Goal: Transaction & Acquisition: Book appointment/travel/reservation

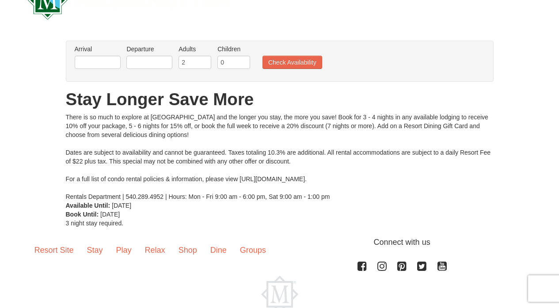
scroll to position [28, 0]
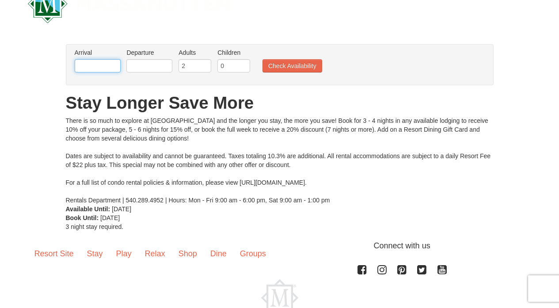
click at [100, 64] on input "text" at bounding box center [98, 65] width 46 height 13
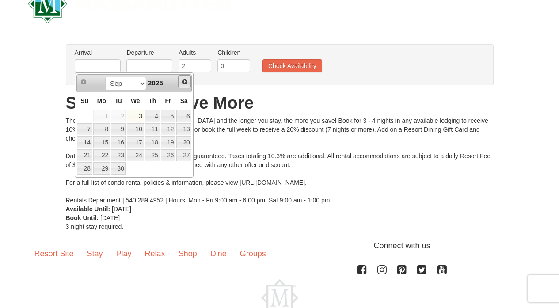
click at [182, 81] on span "Next" at bounding box center [184, 81] width 7 height 7
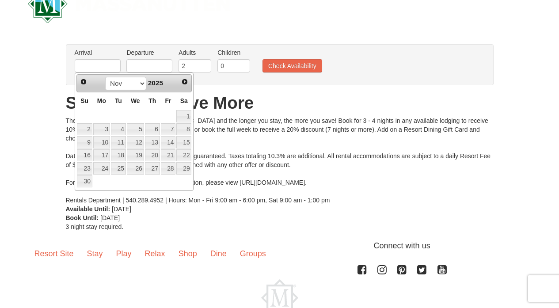
click at [182, 81] on span "Next" at bounding box center [184, 81] width 7 height 7
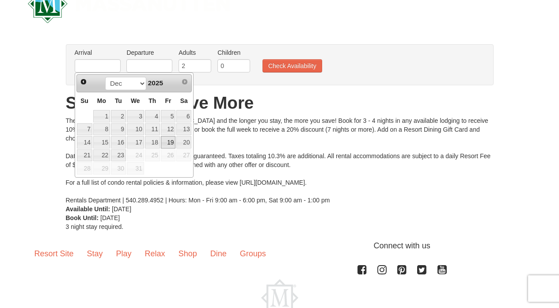
click at [163, 145] on link "19" at bounding box center [168, 142] width 15 height 12
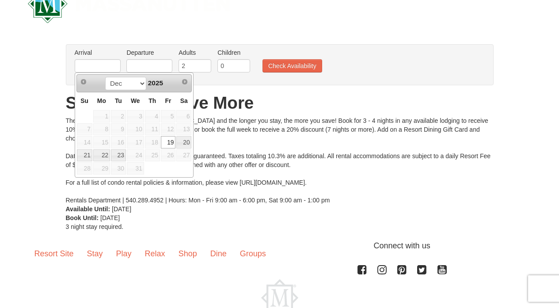
type input "12/19/2025"
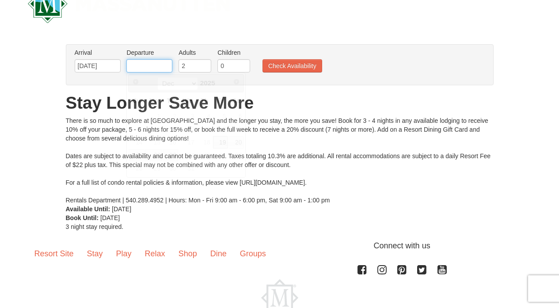
click at [159, 65] on input "text" at bounding box center [149, 65] width 46 height 13
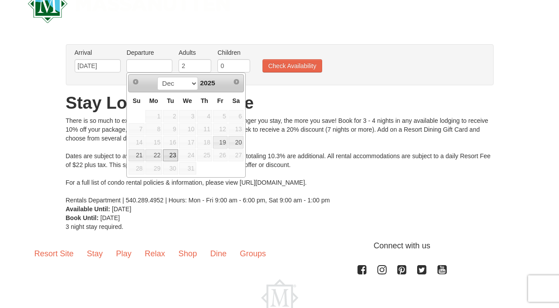
click at [173, 155] on link "23" at bounding box center [170, 155] width 15 height 12
type input "12/23/2025"
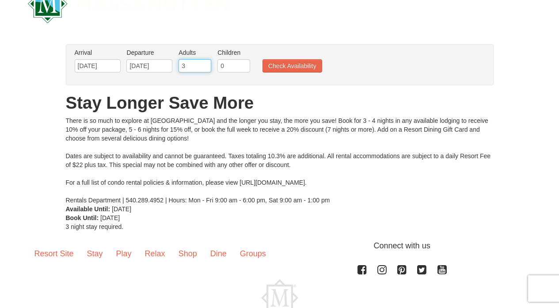
click at [204, 63] on input "3" at bounding box center [195, 65] width 33 height 13
click at [204, 63] on input "4" at bounding box center [195, 65] width 33 height 13
click at [204, 63] on input "5" at bounding box center [195, 65] width 33 height 13
click at [204, 63] on input "6" at bounding box center [195, 65] width 33 height 13
type input "7"
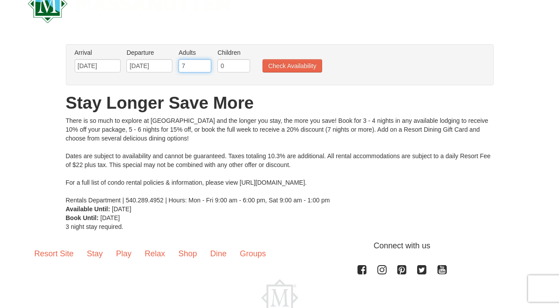
click at [204, 63] on input "7" at bounding box center [195, 65] width 33 height 13
type input "1"
click at [244, 63] on input "1" at bounding box center [233, 65] width 33 height 13
click at [276, 63] on button "Check Availability" at bounding box center [292, 65] width 60 height 13
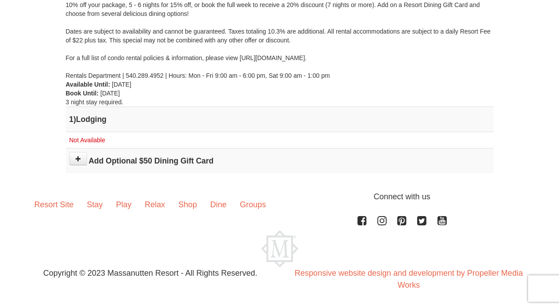
scroll to position [153, 0]
click at [97, 120] on h4 "1 ) Lodging" at bounding box center [279, 119] width 421 height 9
click at [98, 137] on span "Not Available" at bounding box center [87, 140] width 36 height 7
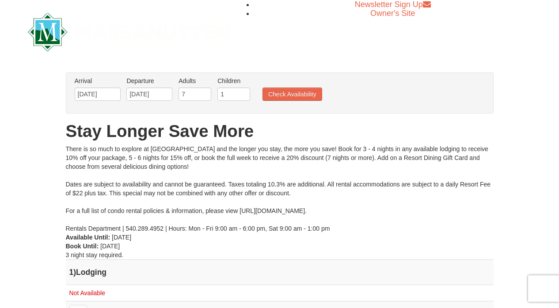
scroll to position [0, 0]
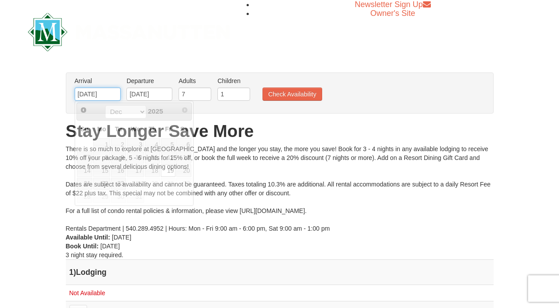
click at [105, 95] on input "12/19/2025" at bounding box center [98, 93] width 46 height 13
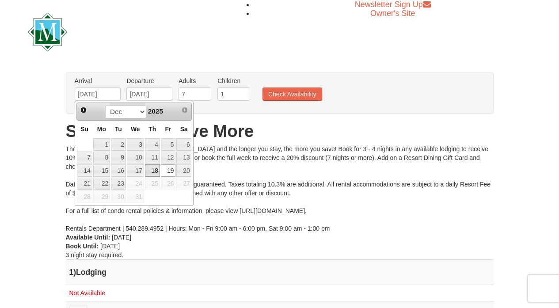
click at [157, 171] on link "18" at bounding box center [152, 170] width 15 height 12
type input "[DATE]"
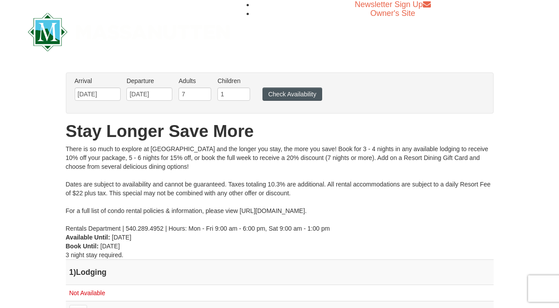
click at [274, 96] on button "Check Availability" at bounding box center [292, 93] width 60 height 13
click at [156, 92] on input "12/23/2025" at bounding box center [149, 93] width 46 height 13
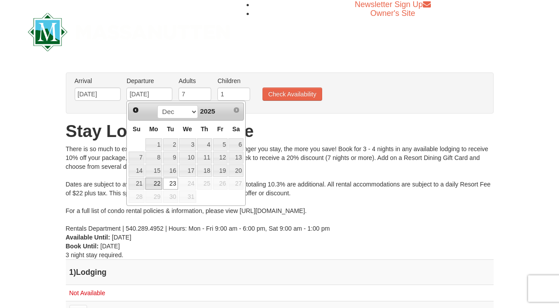
click at [158, 184] on link "22" at bounding box center [153, 184] width 17 height 12
type input "[DATE]"
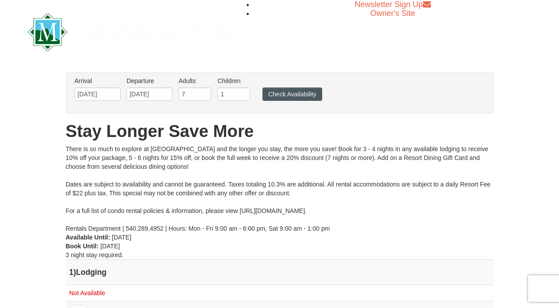
click at [298, 98] on button "Check Availability" at bounding box center [292, 93] width 60 height 13
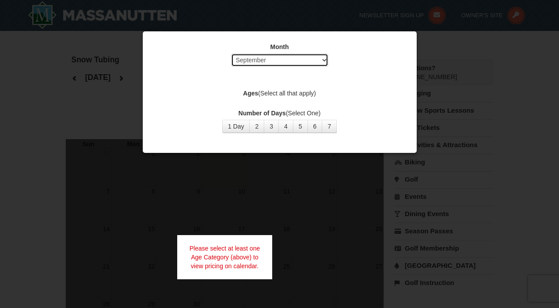
select select "12"
click at [333, 126] on button "7" at bounding box center [329, 126] width 15 height 13
click at [103, 102] on div at bounding box center [279, 154] width 559 height 308
click at [304, 124] on button "5" at bounding box center [300, 126] width 15 height 13
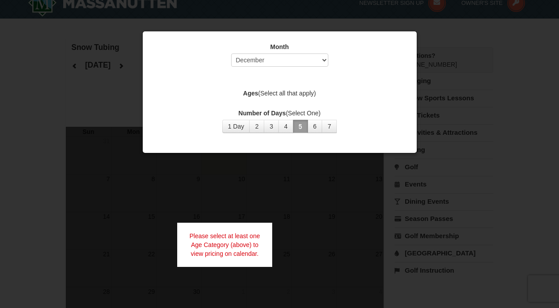
scroll to position [33, 0]
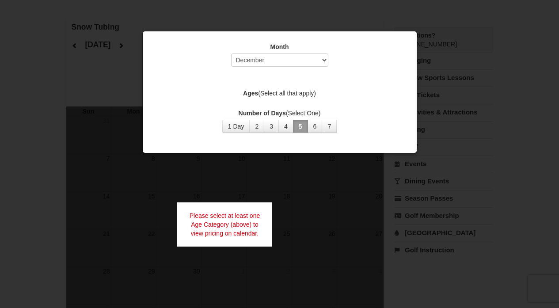
click at [306, 124] on button "5" at bounding box center [300, 126] width 15 height 13
click at [312, 125] on button "6" at bounding box center [315, 126] width 15 height 13
click at [70, 48] on div at bounding box center [279, 154] width 559 height 308
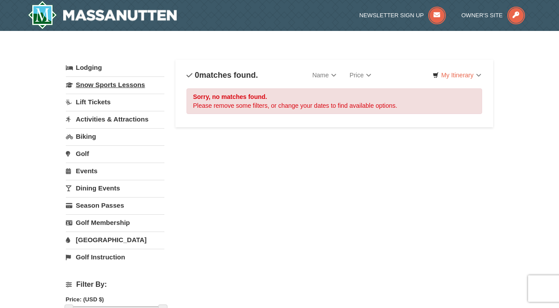
click at [109, 86] on link "Snow Sports Lessons" at bounding box center [115, 84] width 99 height 16
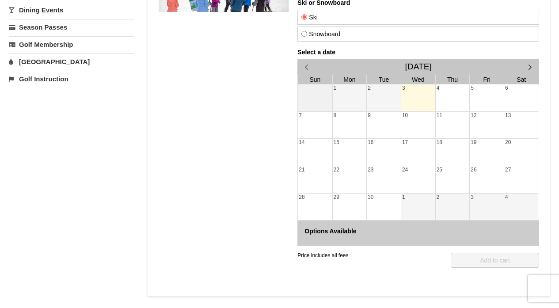
scroll to position [134, 0]
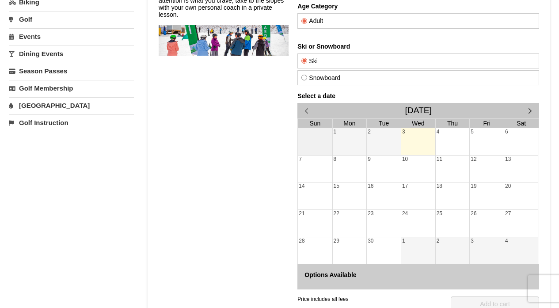
click at [526, 112] on span "button" at bounding box center [529, 110] width 9 height 9
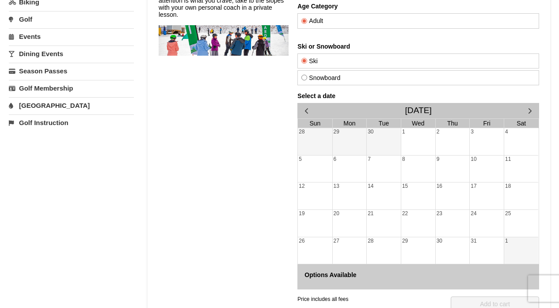
click at [526, 112] on span "button" at bounding box center [529, 110] width 9 height 9
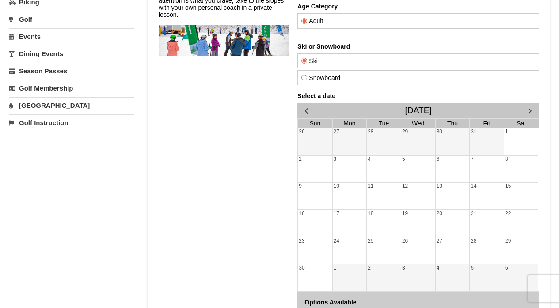
click at [526, 112] on span "button" at bounding box center [529, 110] width 9 height 9
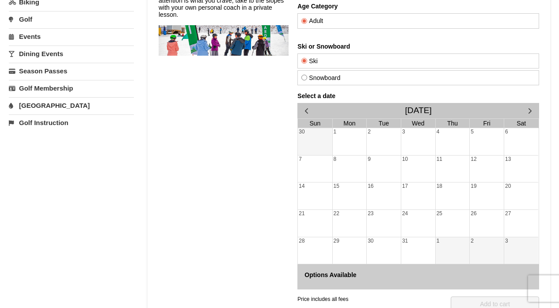
click at [405, 243] on div "31" at bounding box center [418, 250] width 34 height 27
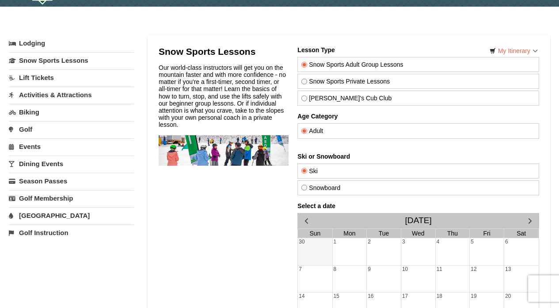
scroll to position [21, 0]
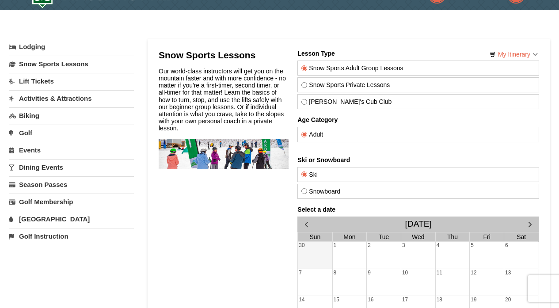
click at [332, 188] on label "Snowboard" at bounding box center [418, 191] width 234 height 7
click at [307, 188] on input "Snowboard" at bounding box center [304, 191] width 6 height 6
radio input "true"
click at [31, 150] on link "Events" at bounding box center [71, 150] width 125 height 16
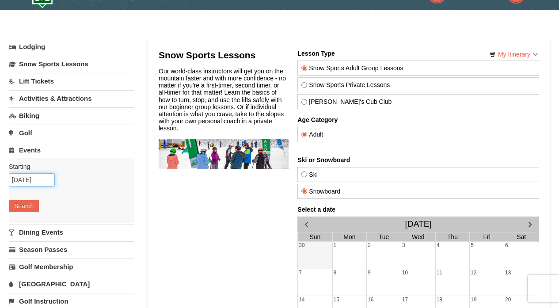
click at [34, 179] on input "09/03/2025" at bounding box center [32, 179] width 46 height 13
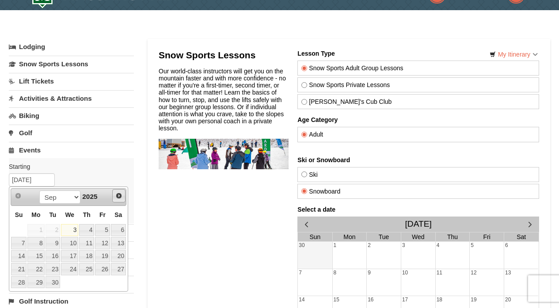
click at [120, 194] on span "Next" at bounding box center [118, 195] width 7 height 7
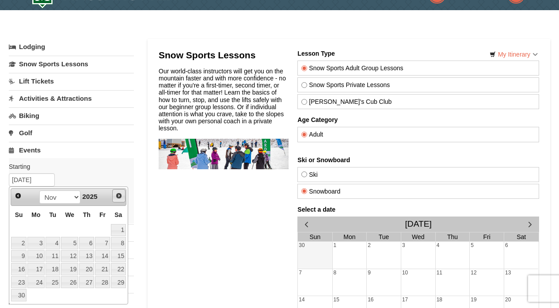
click at [120, 194] on span "Next" at bounding box center [118, 195] width 7 height 7
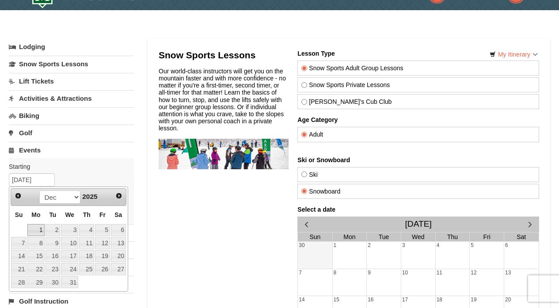
click at [36, 229] on link "1" at bounding box center [35, 230] width 17 height 12
type input "12/01/2025"
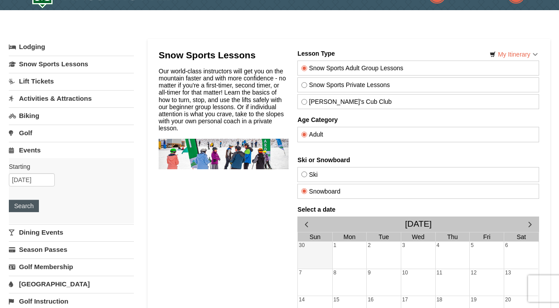
click at [30, 207] on button "Search" at bounding box center [24, 206] width 30 height 12
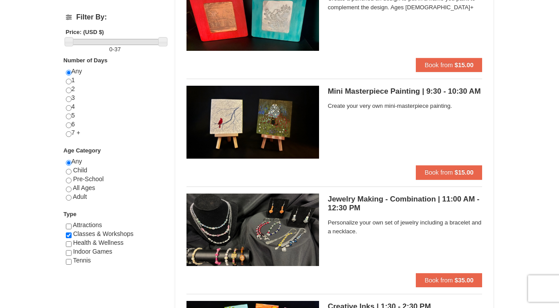
scroll to position [316, 0]
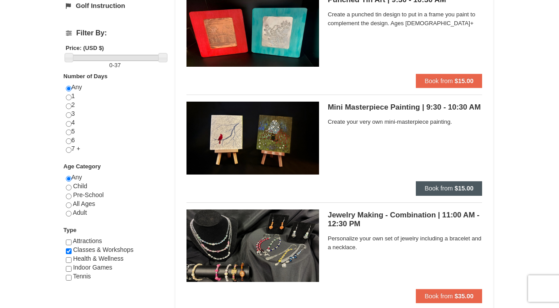
click at [458, 187] on strong "$15.00" at bounding box center [464, 188] width 19 height 7
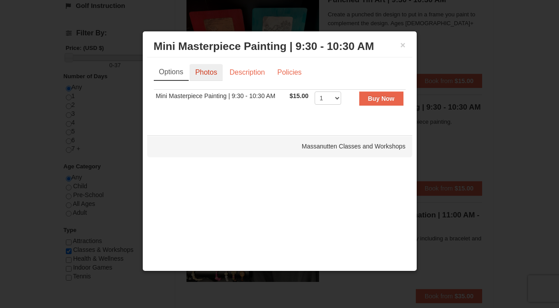
click at [212, 72] on link "Photos" at bounding box center [207, 72] width 34 height 17
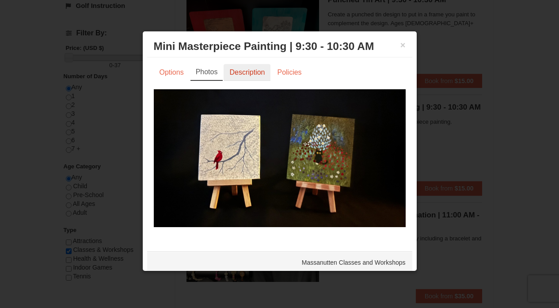
click at [246, 73] on link "Description" at bounding box center [247, 72] width 47 height 17
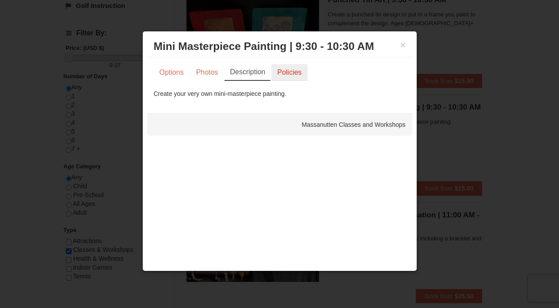
click at [300, 73] on link "Policies" at bounding box center [289, 72] width 36 height 17
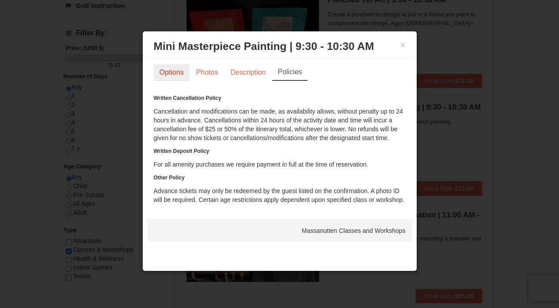
click at [171, 68] on link "Options" at bounding box center [172, 72] width 36 height 17
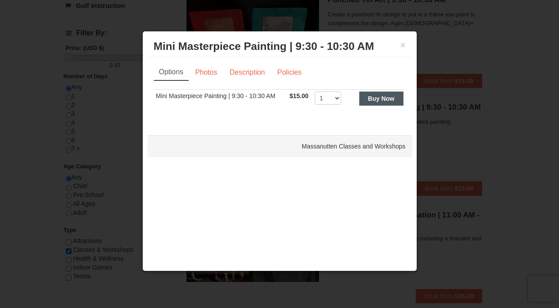
click at [371, 98] on strong "Buy Now" at bounding box center [381, 98] width 27 height 7
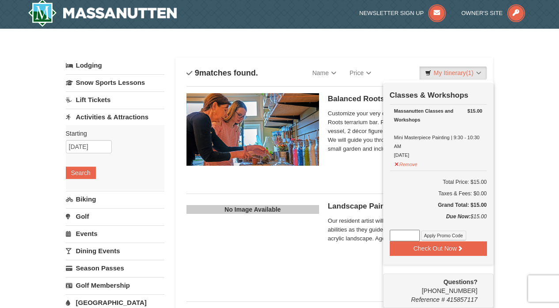
scroll to position [3, 0]
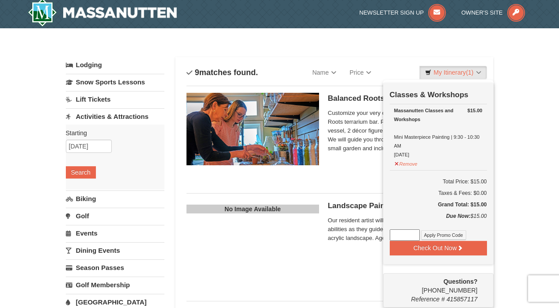
click at [393, 165] on td "$15.00 Massanutten Classes and Workshops Mini Masterpiece Painting | 9:30 - 10:…" at bounding box center [438, 137] width 97 height 66
click at [396, 164] on button "Remove" at bounding box center [406, 162] width 24 height 11
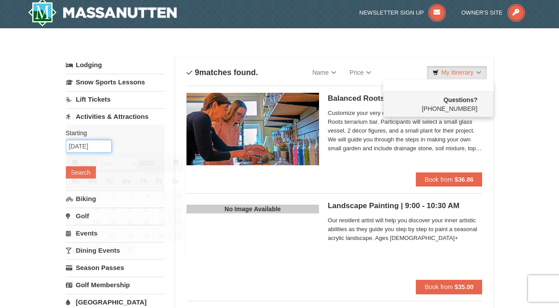
click at [89, 141] on input "12/30/2025" at bounding box center [89, 146] width 46 height 13
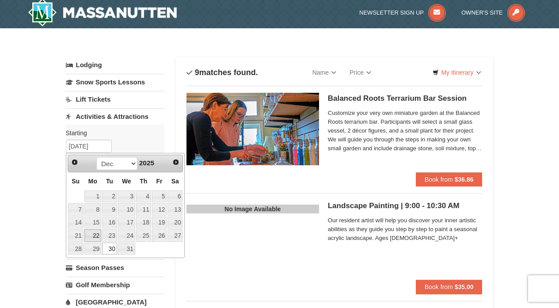
click at [99, 239] on link "22" at bounding box center [92, 235] width 17 height 12
type input "[DATE]"
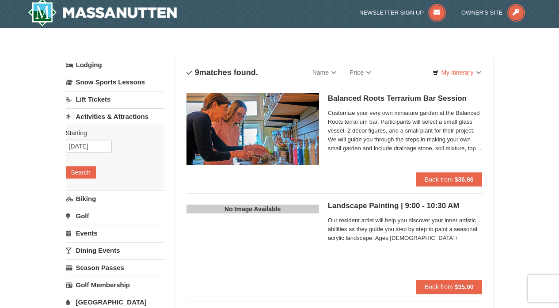
click at [87, 166] on div "Starting Please format dates MM/DD/YYYY Please format dates MM/DD/YYYY 12/22/20…" at bounding box center [115, 157] width 99 height 65
click at [87, 168] on button "Search" at bounding box center [81, 172] width 30 height 12
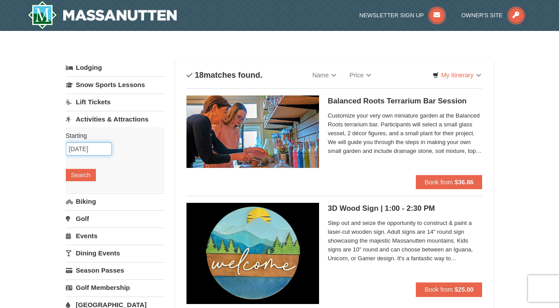
click at [84, 152] on input "[DATE]" at bounding box center [89, 148] width 46 height 13
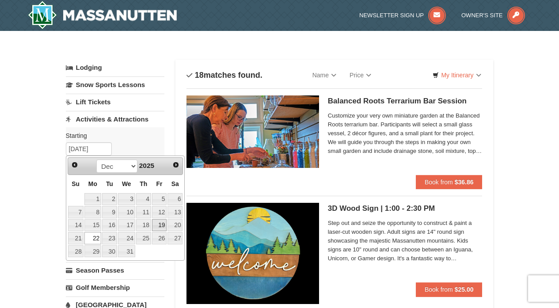
click at [159, 228] on link "19" at bounding box center [159, 225] width 15 height 12
type input "[DATE]"
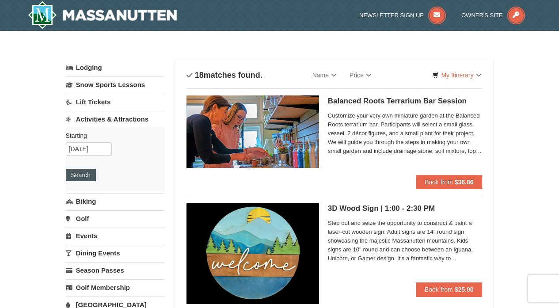
click at [85, 176] on button "Search" at bounding box center [81, 175] width 30 height 12
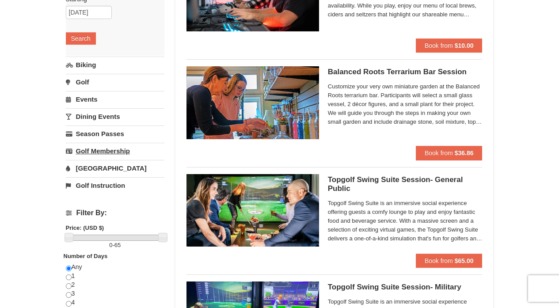
scroll to position [135, 0]
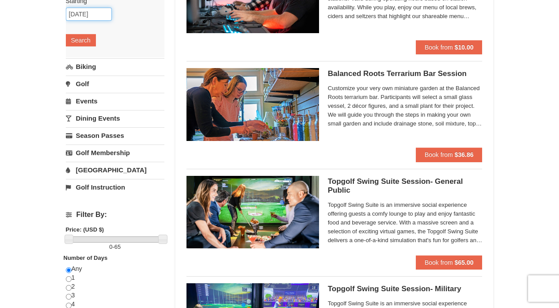
click at [89, 14] on input "[DATE]" at bounding box center [89, 14] width 46 height 13
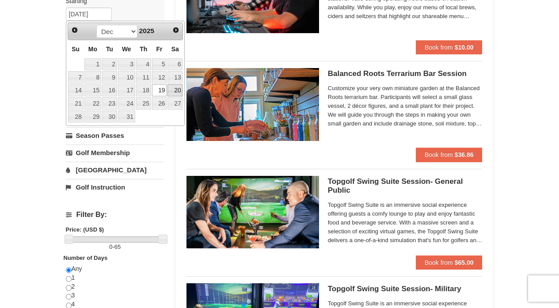
click at [180, 92] on link "20" at bounding box center [174, 90] width 15 height 12
type input "[DATE]"
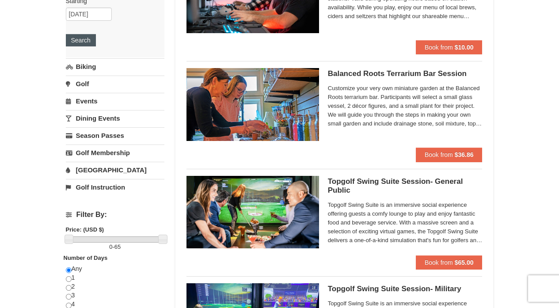
click at [88, 39] on button "Search" at bounding box center [81, 40] width 30 height 12
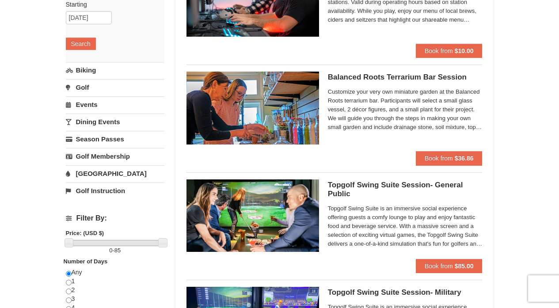
scroll to position [90, 0]
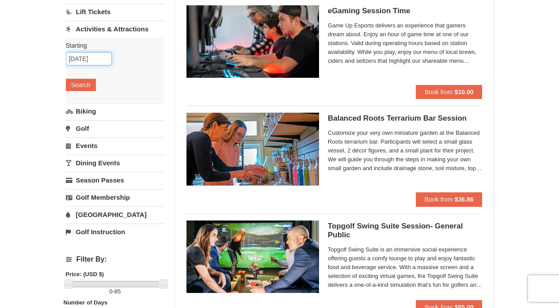
click at [88, 59] on input "12/20/2025" at bounding box center [89, 58] width 46 height 13
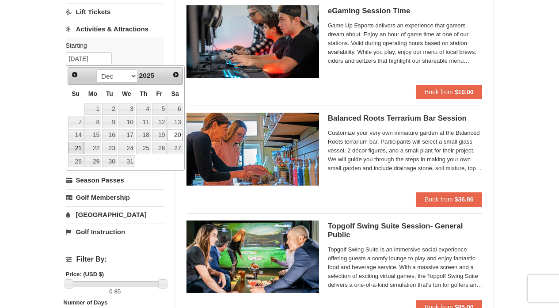
click at [77, 147] on link "21" at bounding box center [75, 148] width 15 height 12
type input "12/21/2025"
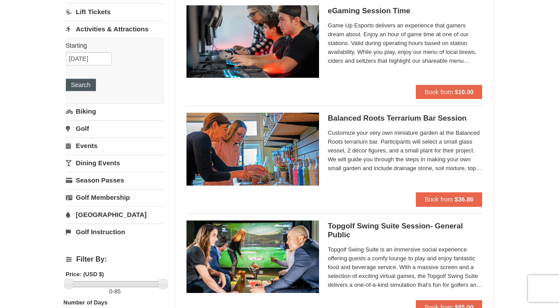
click at [83, 86] on button "Search" at bounding box center [81, 85] width 30 height 12
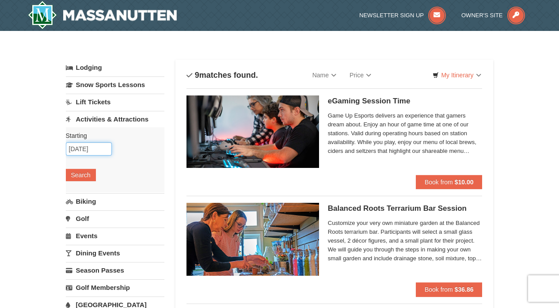
click at [91, 144] on input "[DATE]" at bounding box center [89, 148] width 46 height 13
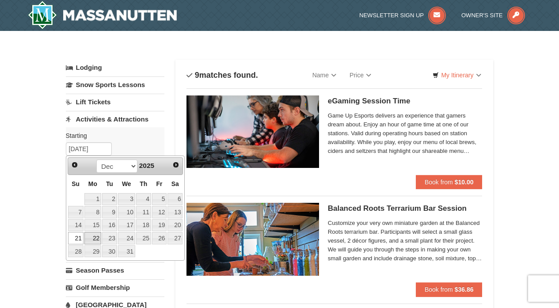
click at [95, 234] on link "22" at bounding box center [92, 238] width 17 height 12
type input "[DATE]"
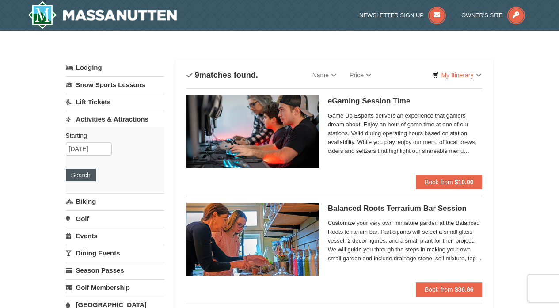
click at [87, 173] on button "Search" at bounding box center [81, 175] width 30 height 12
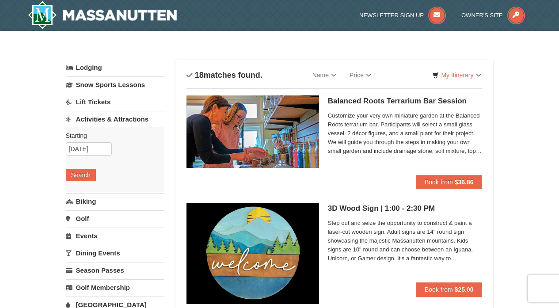
click at [88, 141] on div "Starting Please format dates MM/DD/YYYY Please format dates MM/DD/YYYY [DATE] S…" at bounding box center [115, 159] width 99 height 65
click at [88, 150] on input "[DATE]" at bounding box center [89, 148] width 46 height 13
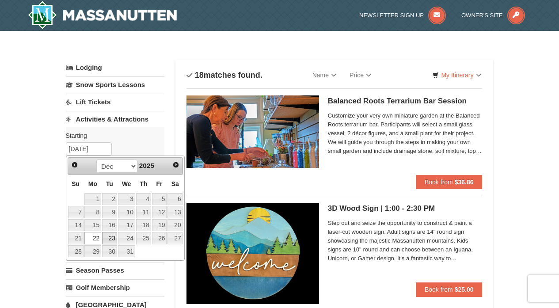
click at [109, 236] on link "23" at bounding box center [109, 238] width 15 height 12
type input "[DATE]"
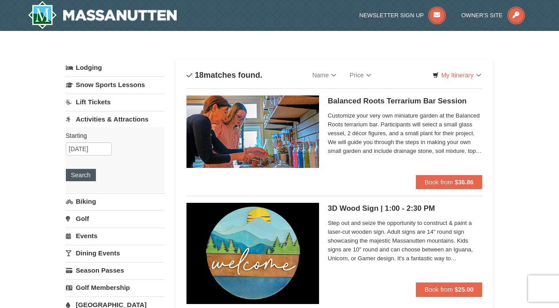
click at [85, 177] on button "Search" at bounding box center [81, 175] width 30 height 12
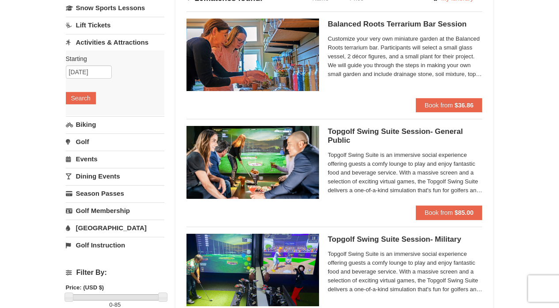
scroll to position [82, 0]
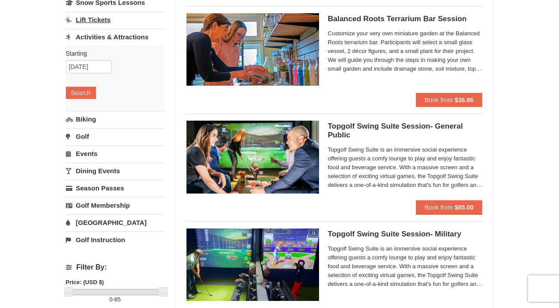
click at [88, 24] on link "Lift Tickets" at bounding box center [115, 19] width 99 height 16
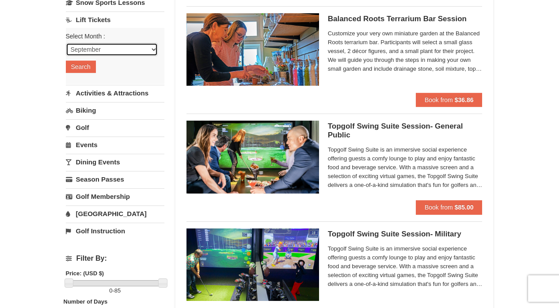
select select "12"
click at [85, 63] on button "Search" at bounding box center [81, 67] width 30 height 12
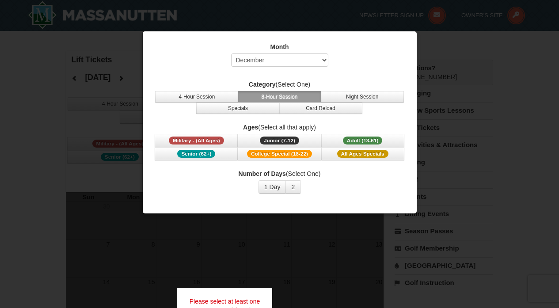
select select "12"
click at [247, 112] on button "Specials" at bounding box center [237, 108] width 83 height 11
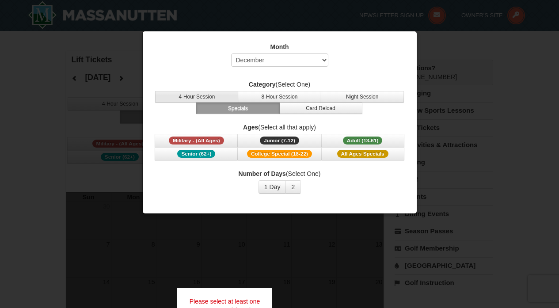
click at [226, 99] on button "4-Hour Session" at bounding box center [196, 96] width 83 height 11
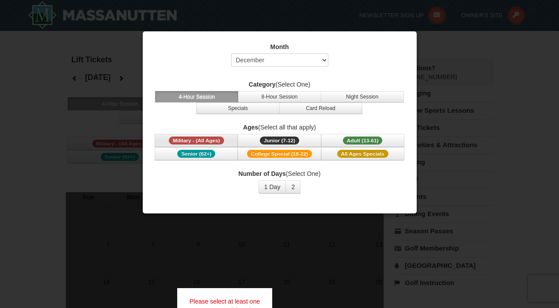
click at [228, 143] on button "Military - (All Ages)" at bounding box center [196, 140] width 83 height 13
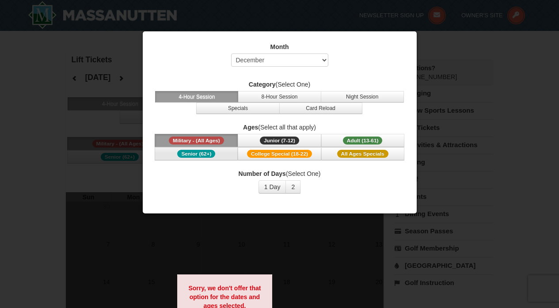
click at [225, 152] on button "Senior (62+)" at bounding box center [196, 153] width 83 height 13
click at [391, 141] on button "Adult (13-61) (13 - 61)" at bounding box center [362, 140] width 83 height 13
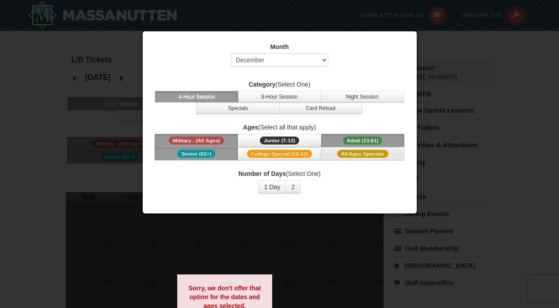
click at [333, 156] on button "All Ages Specials" at bounding box center [362, 153] width 83 height 13
click at [286, 186] on button "1 Day" at bounding box center [272, 186] width 28 height 13
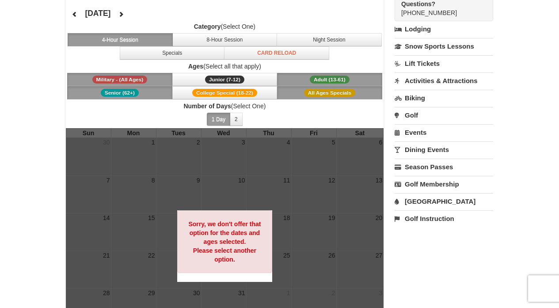
scroll to position [43, 0]
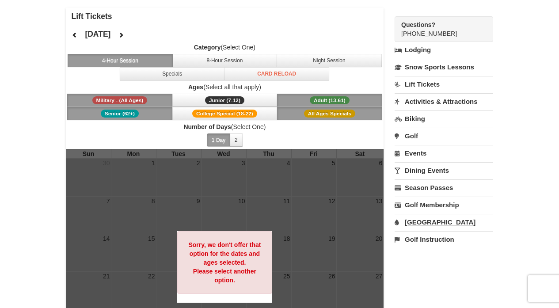
click at [418, 220] on link "[GEOGRAPHIC_DATA]" at bounding box center [444, 222] width 99 height 16
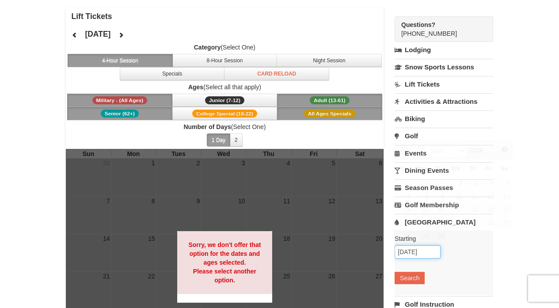
click at [419, 252] on input "[DATE]" at bounding box center [418, 251] width 46 height 13
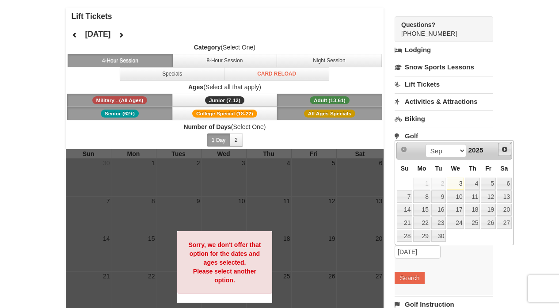
click at [500, 149] on link "Next" at bounding box center [504, 149] width 13 height 13
click at [500, 149] on link "Next" at bounding box center [504, 149] width 12 height 12
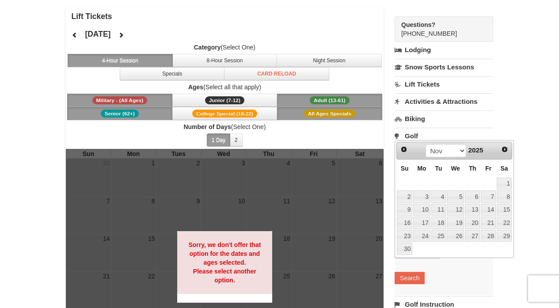
click at [500, 149] on link "Next" at bounding box center [504, 149] width 12 height 12
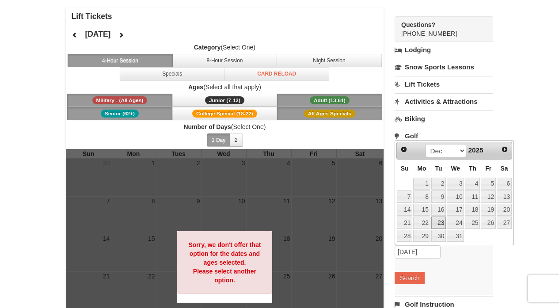
click at [438, 219] on link "23" at bounding box center [438, 223] width 15 height 12
type input "[DATE]"
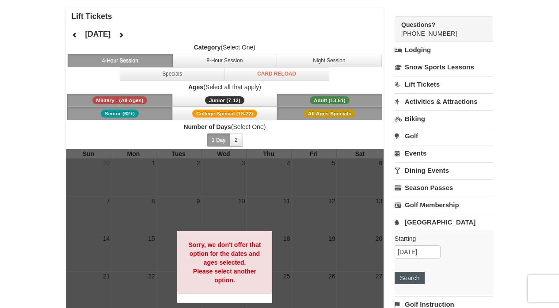
click at [411, 277] on button "Search" at bounding box center [410, 278] width 30 height 12
